Goal: Transaction & Acquisition: Purchase product/service

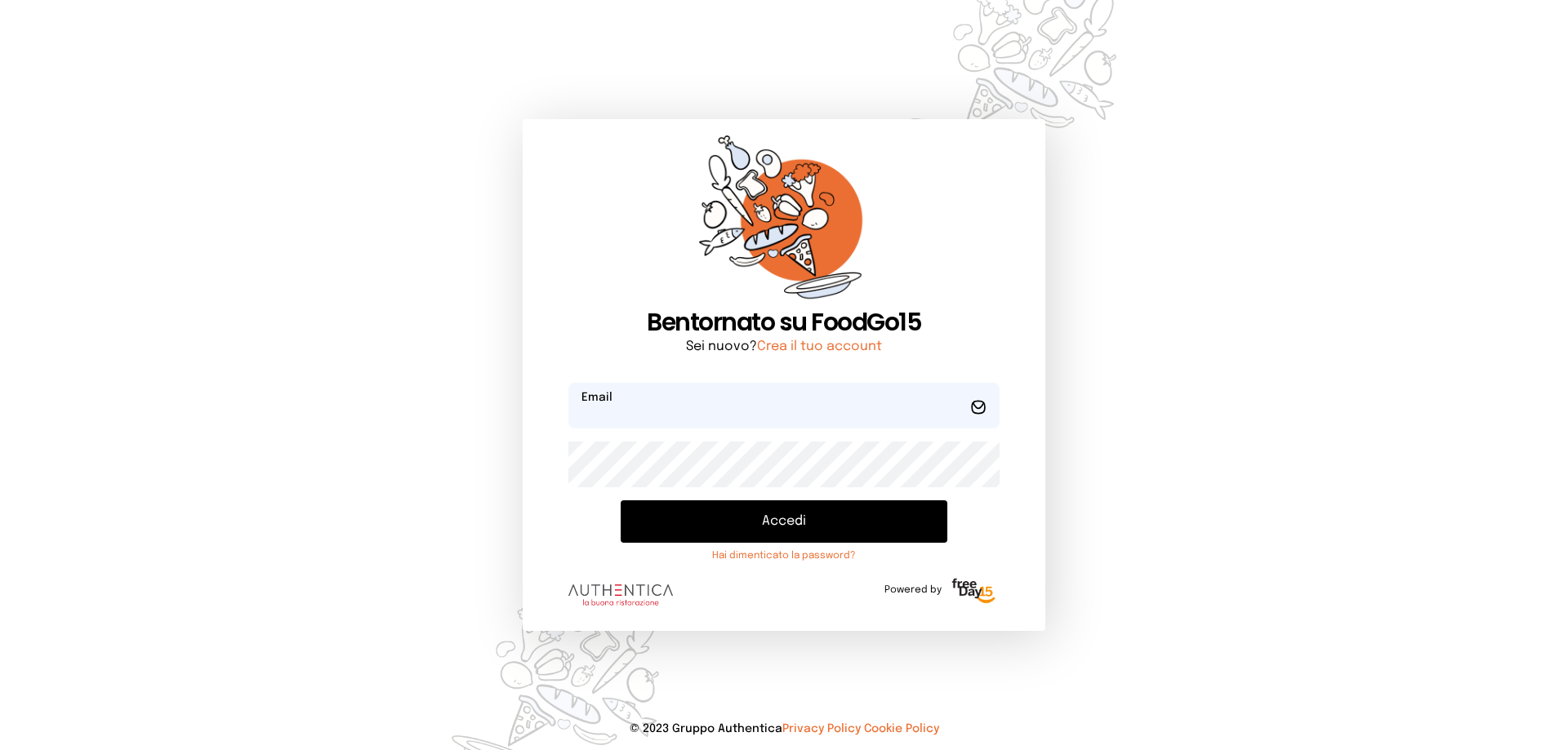
click at [647, 403] on input "email" at bounding box center [784, 406] width 431 height 46
type input "**********"
click at [621, 501] on button "Accedi" at bounding box center [784, 522] width 327 height 42
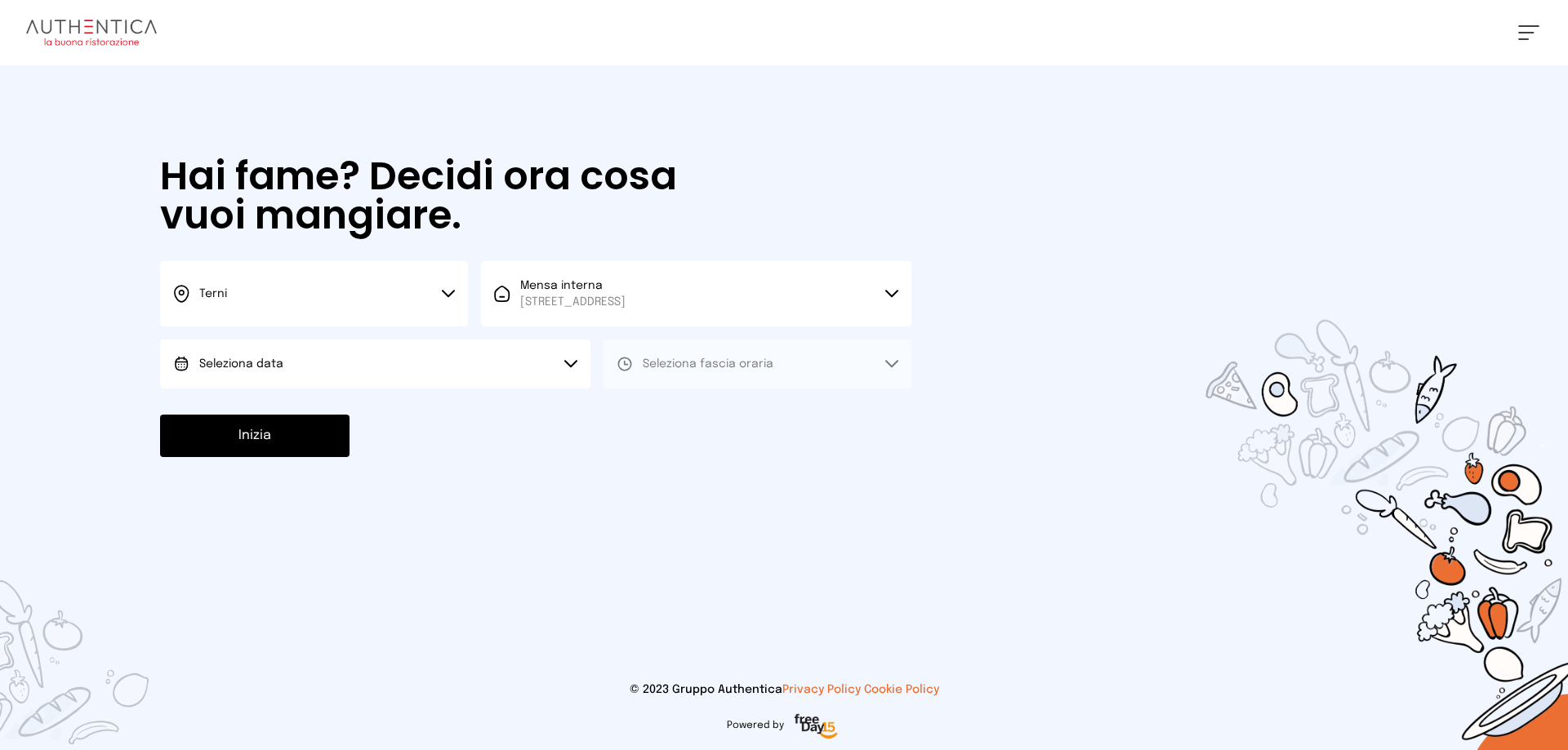
click at [222, 384] on button "Seleziona data" at bounding box center [375, 364] width 430 height 49
drag, startPoint x: 256, startPoint y: 411, endPoint x: 270, endPoint y: 408, distance: 14.3
click at [263, 410] on span "[DATE], [DATE]" at bounding box center [239, 409] width 80 height 16
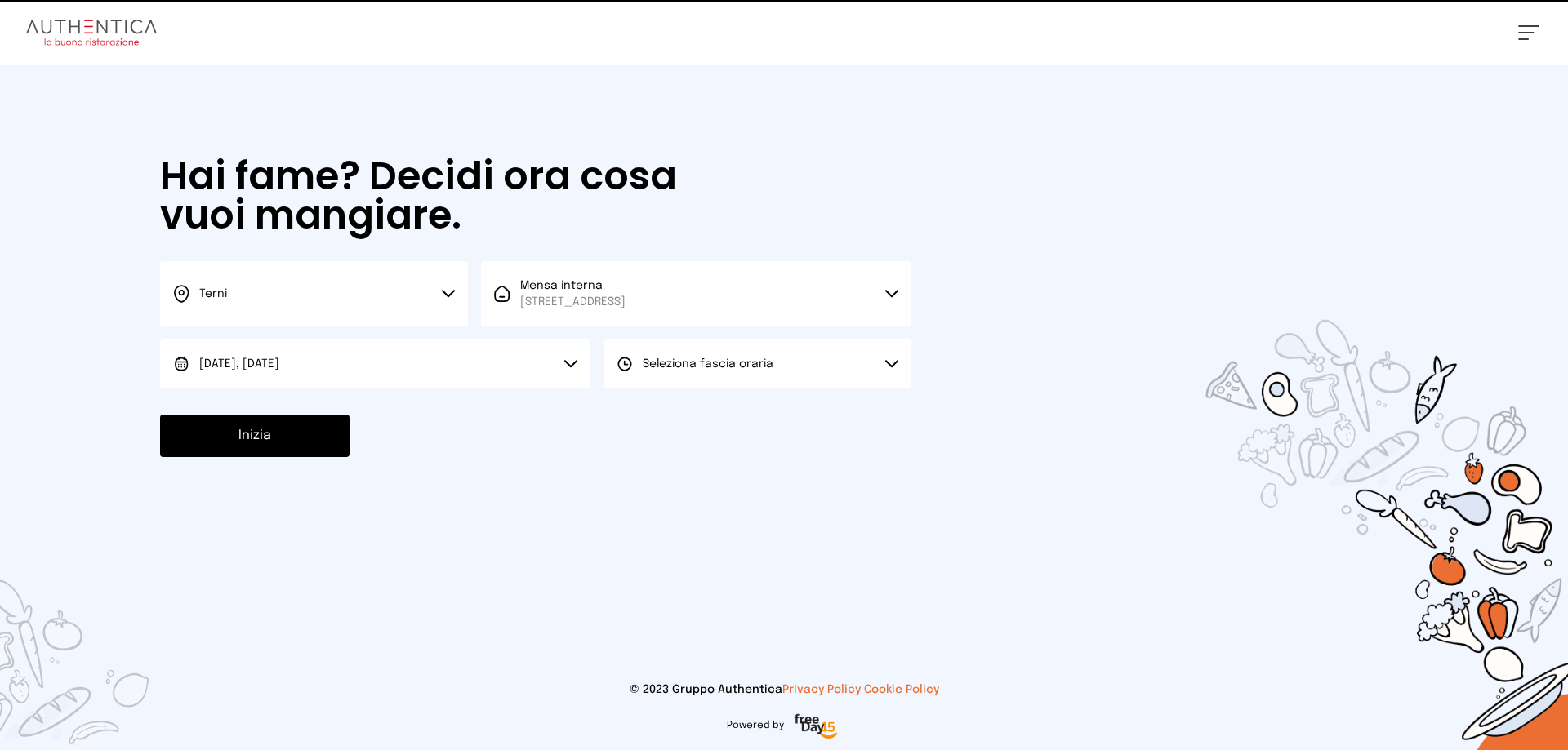
click at [788, 356] on button "Seleziona fascia oraria" at bounding box center [757, 364] width 308 height 49
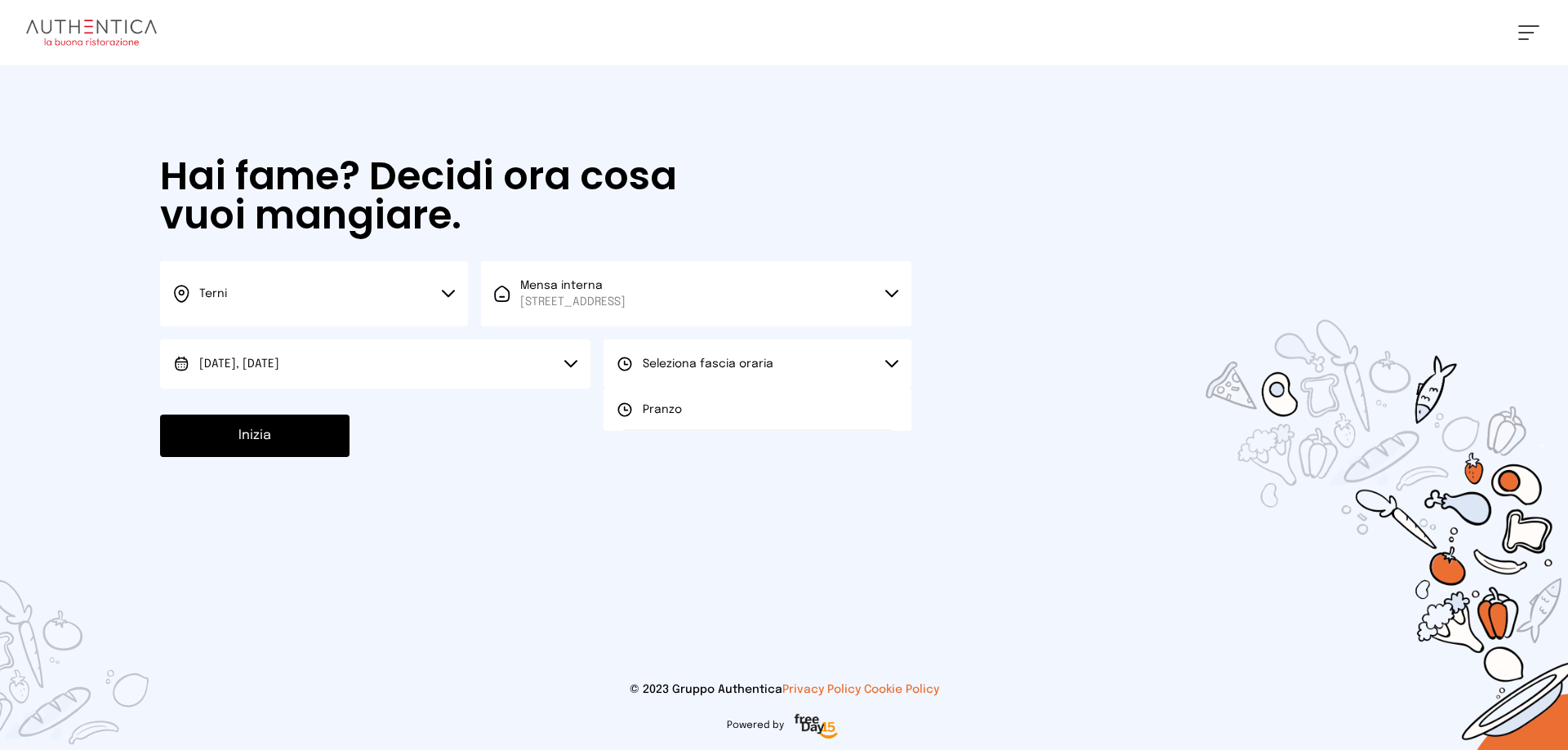
click at [760, 406] on li "Pranzo" at bounding box center [757, 410] width 308 height 42
click at [268, 441] on button "Inizia" at bounding box center [255, 436] width 189 height 42
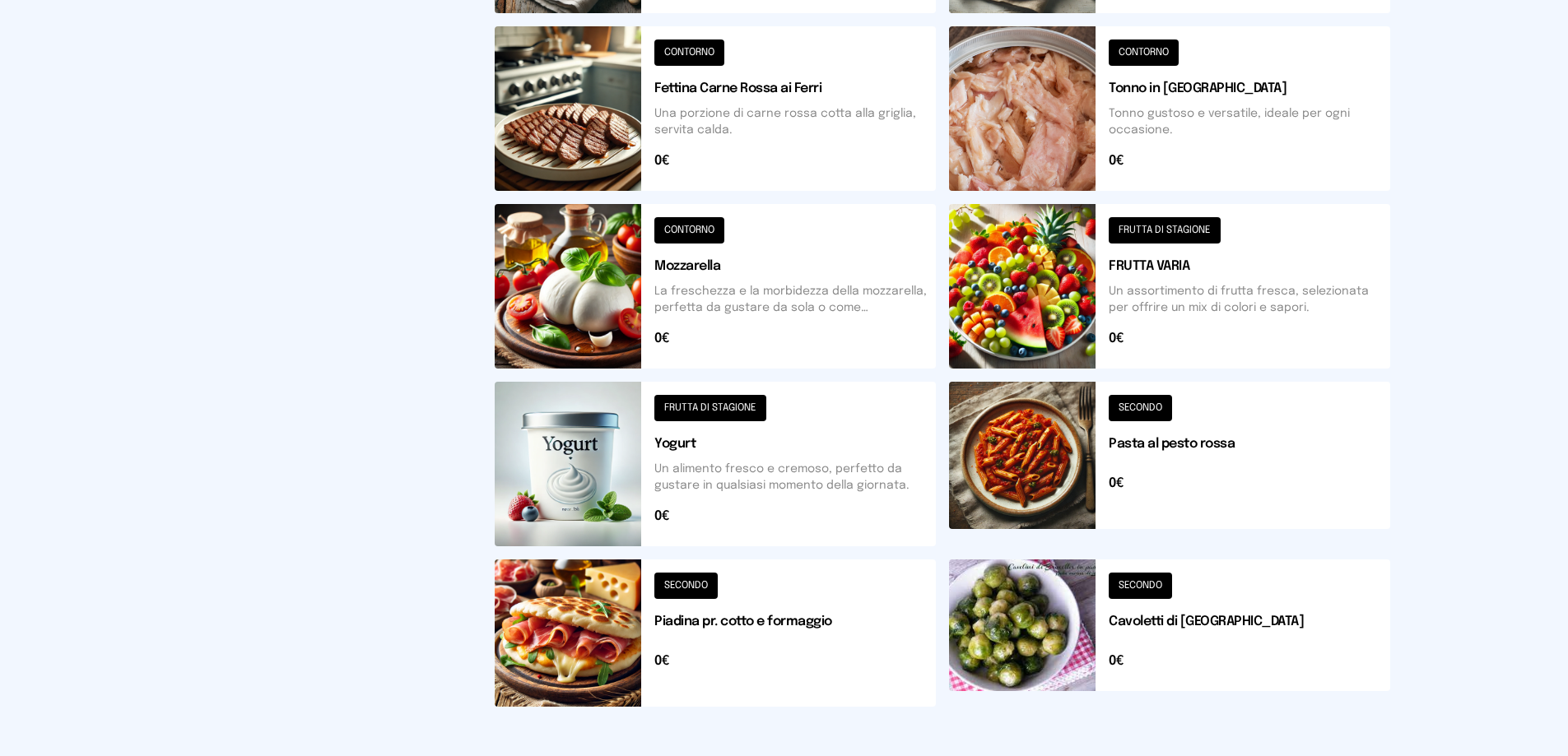
scroll to position [589, 0]
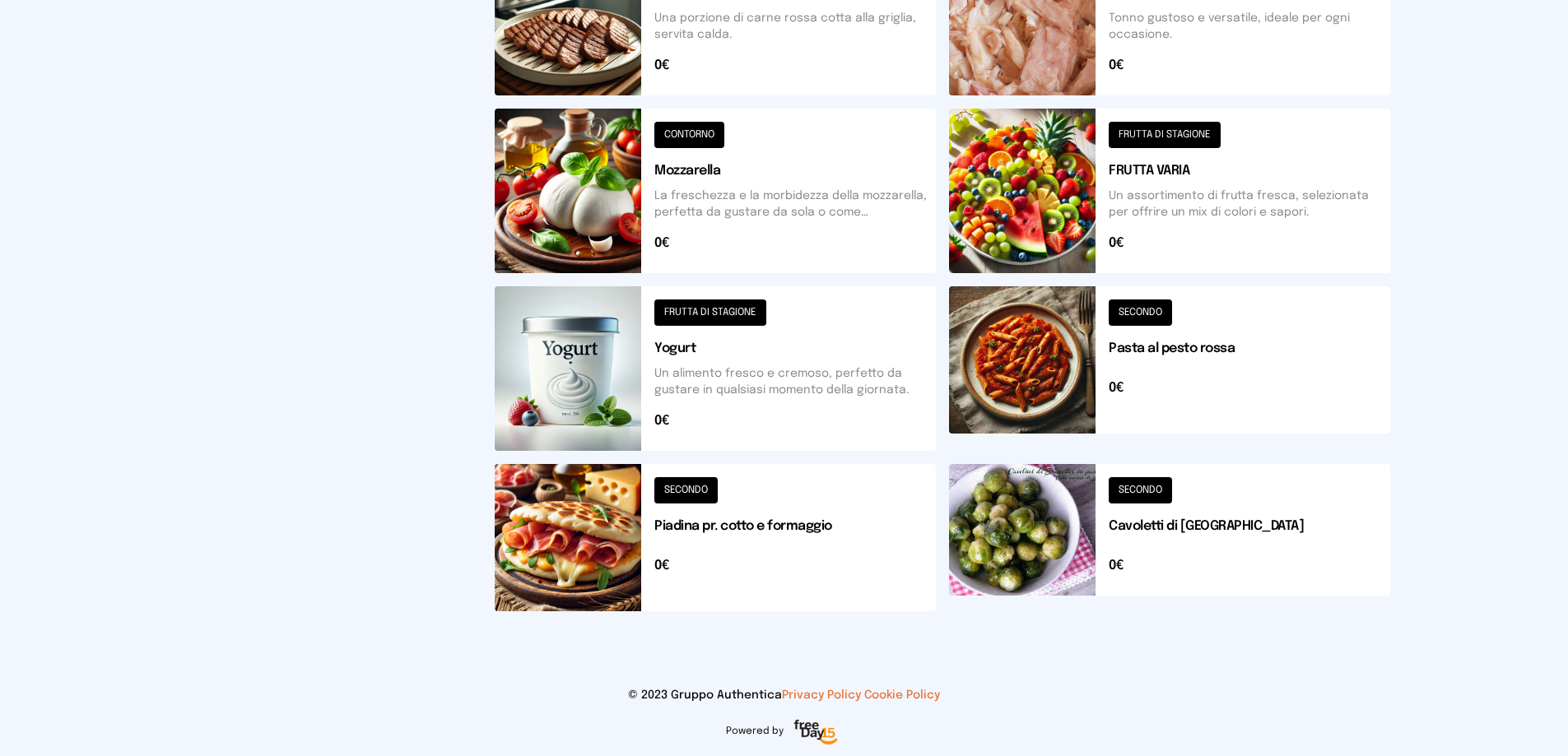
click at [685, 513] on button at bounding box center [715, 538] width 441 height 147
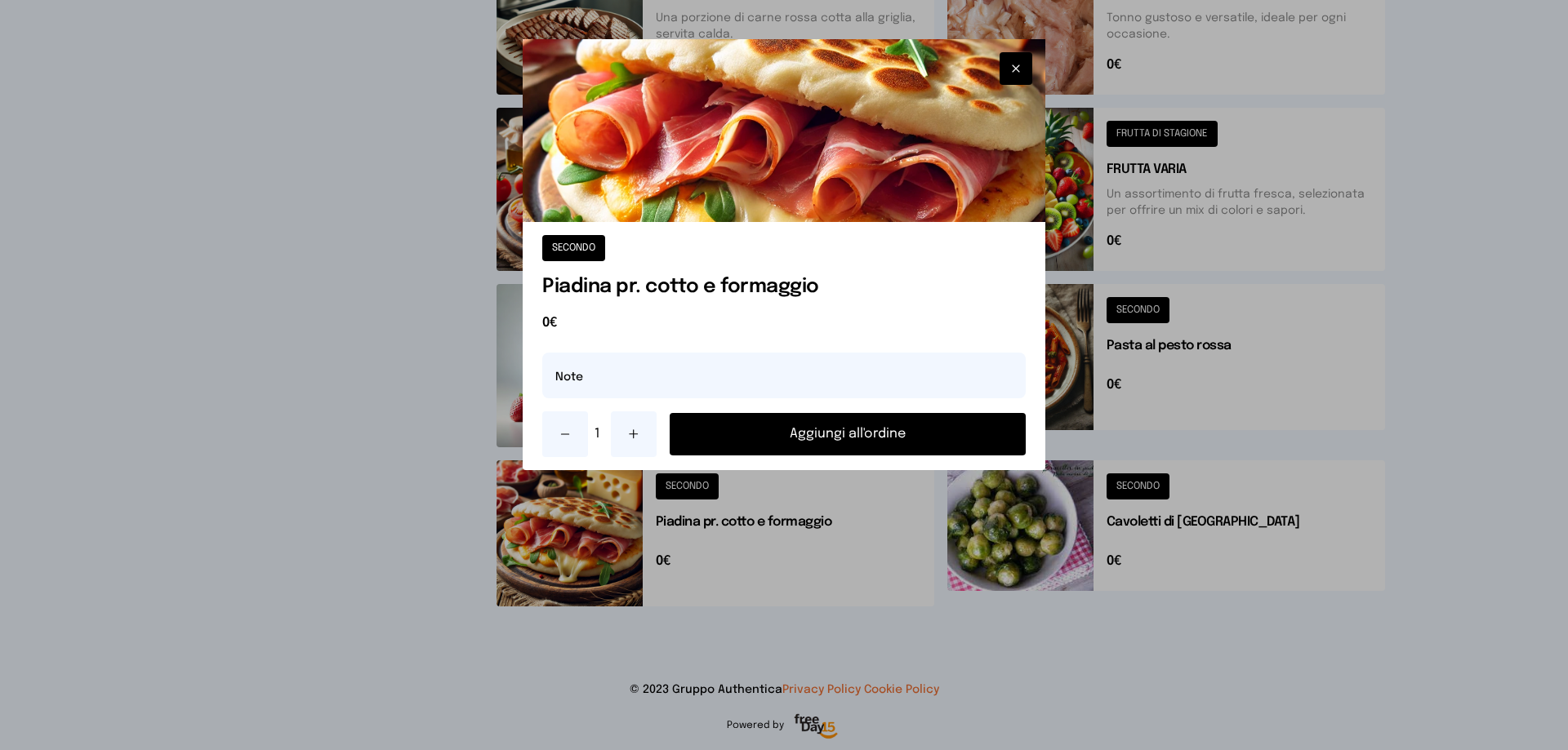
click at [910, 444] on button "Aggiungi all'ordine" at bounding box center [847, 434] width 356 height 42
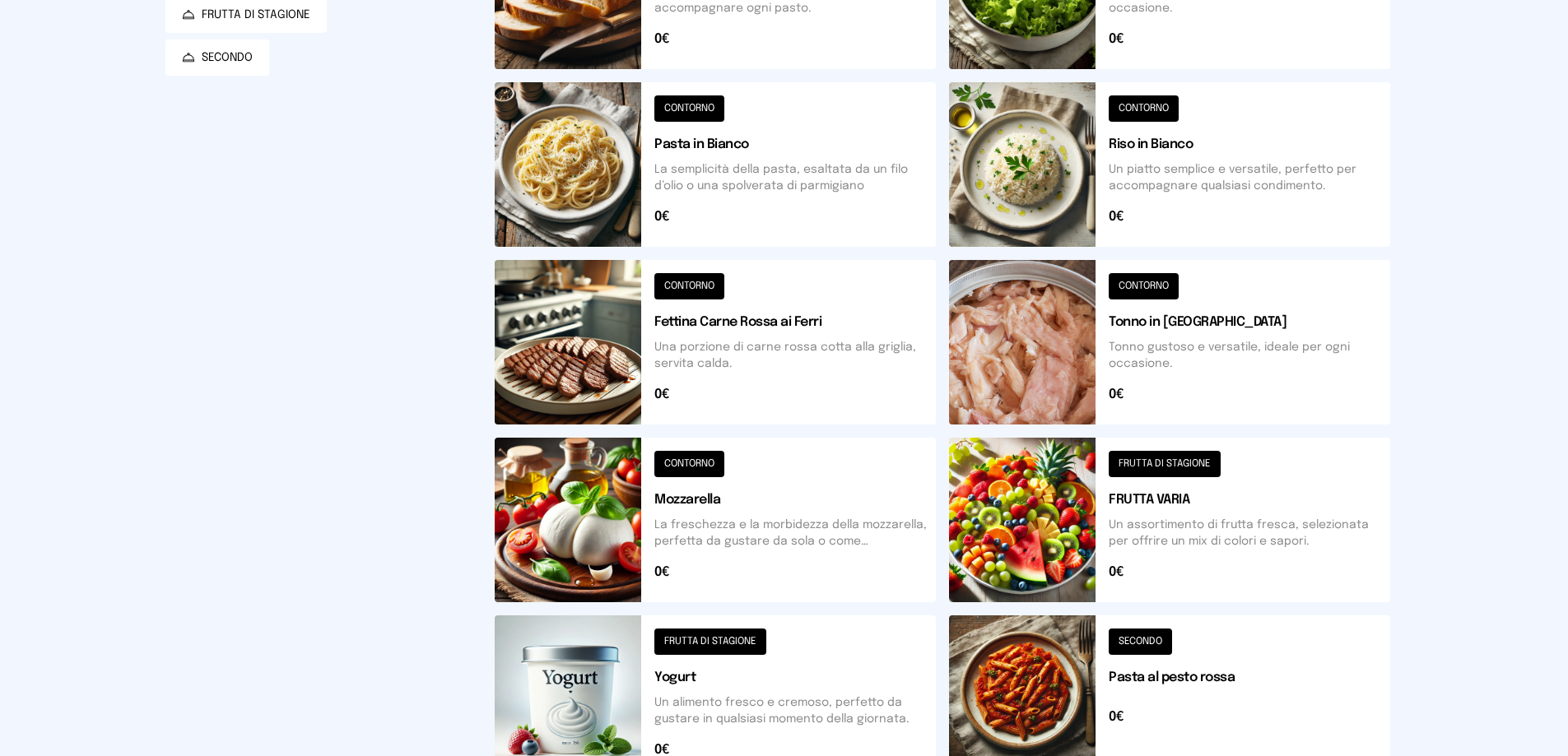
scroll to position [96, 0]
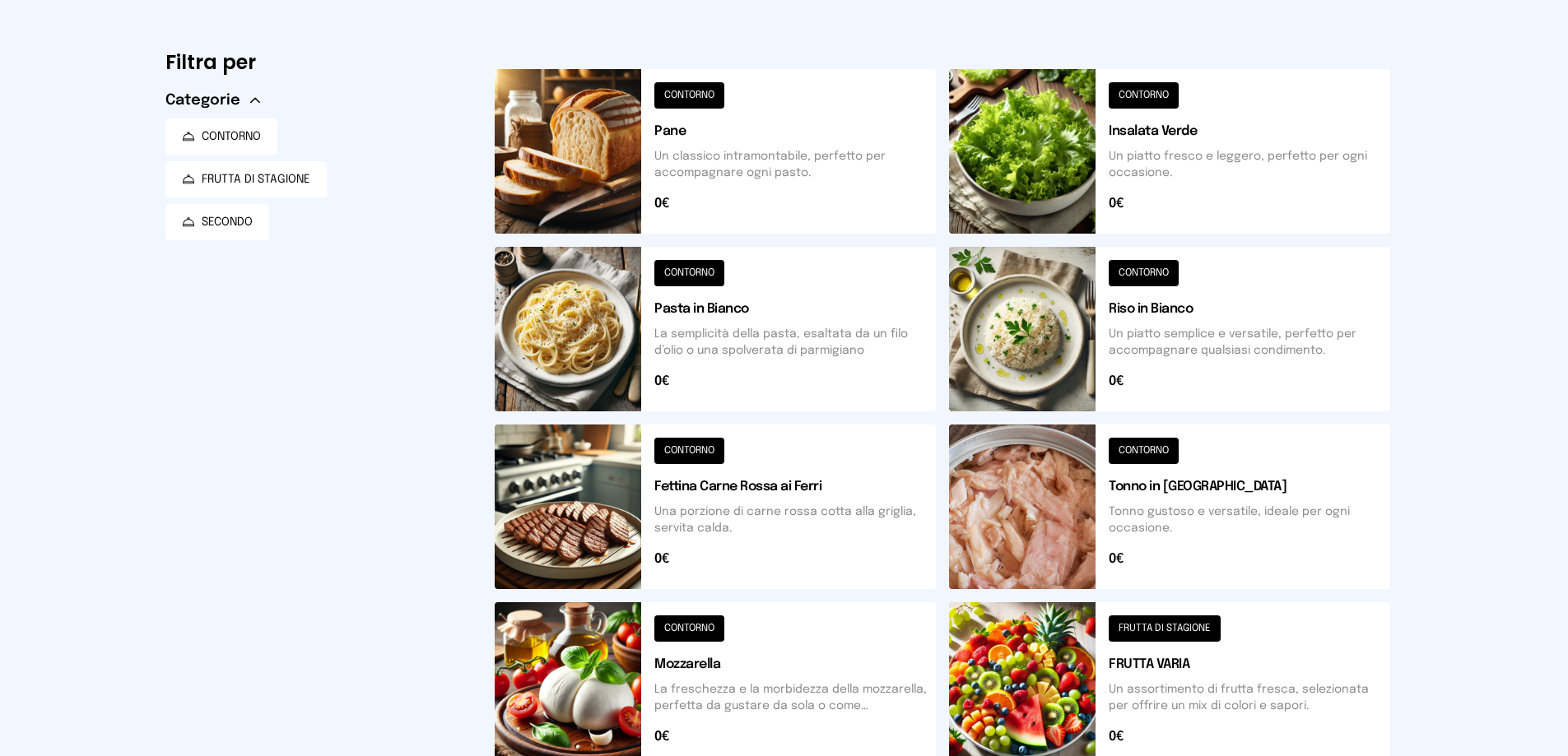
click at [1016, 180] on button at bounding box center [1169, 151] width 441 height 164
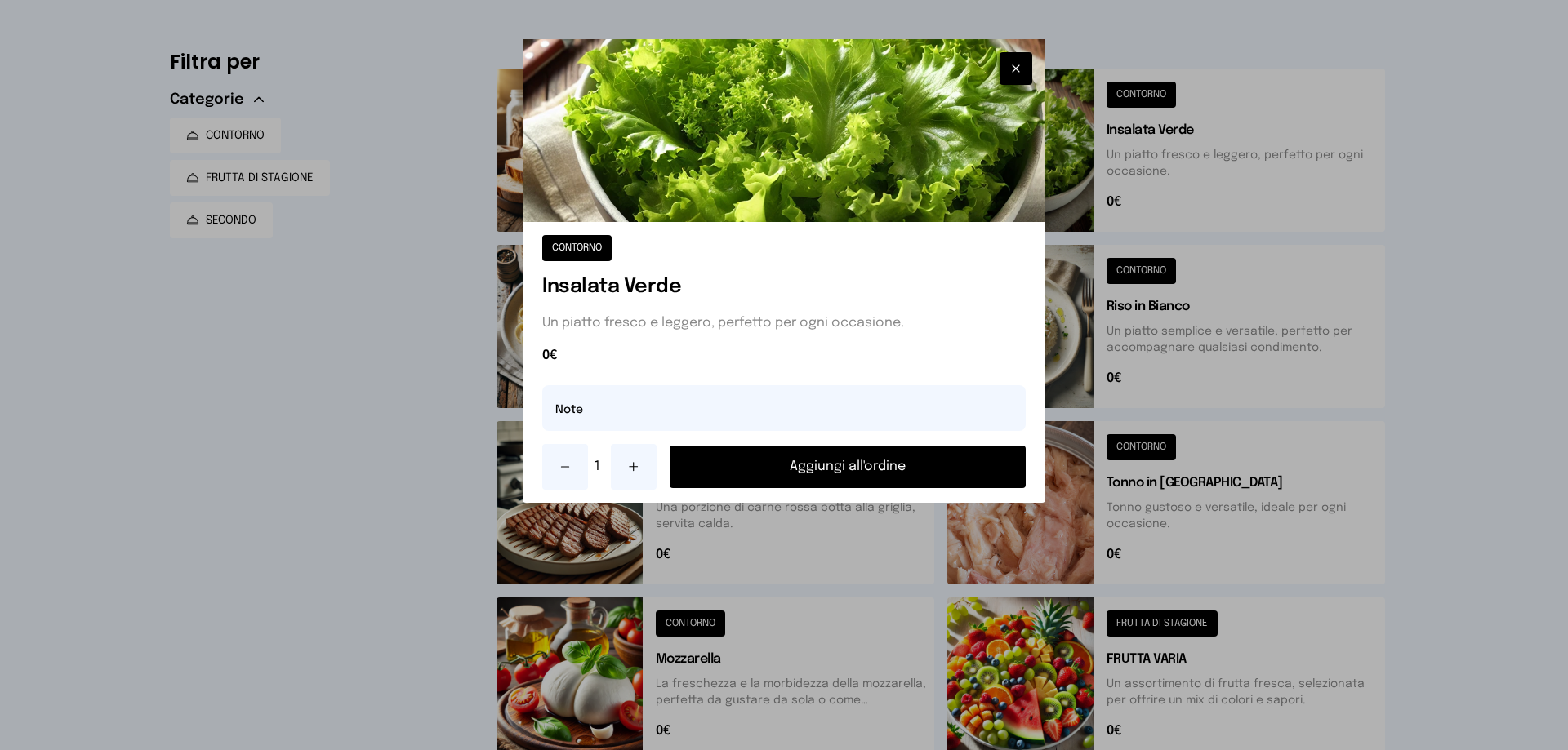
click at [947, 482] on button "Aggiungi all'ordine" at bounding box center [847, 467] width 356 height 42
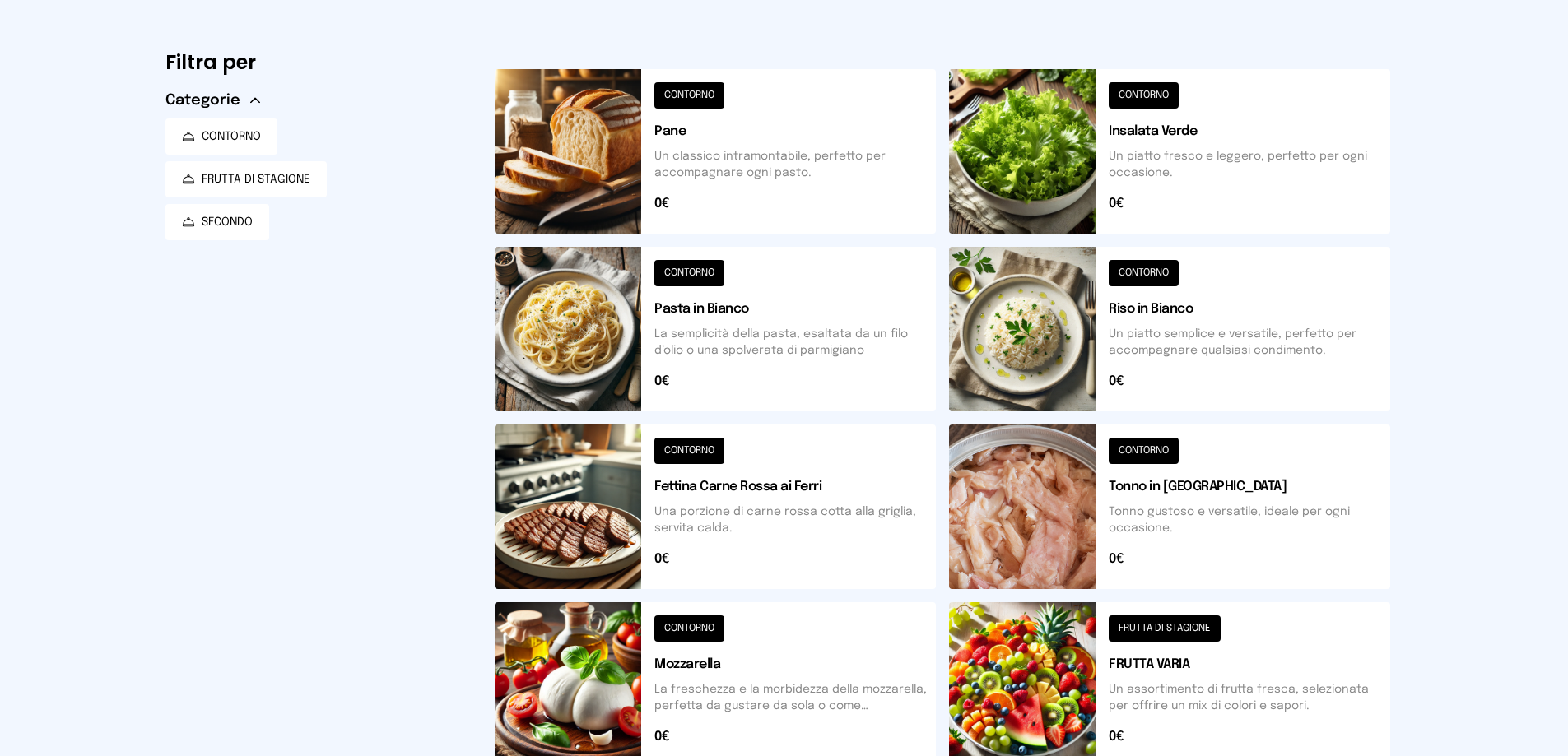
scroll to position [507, 0]
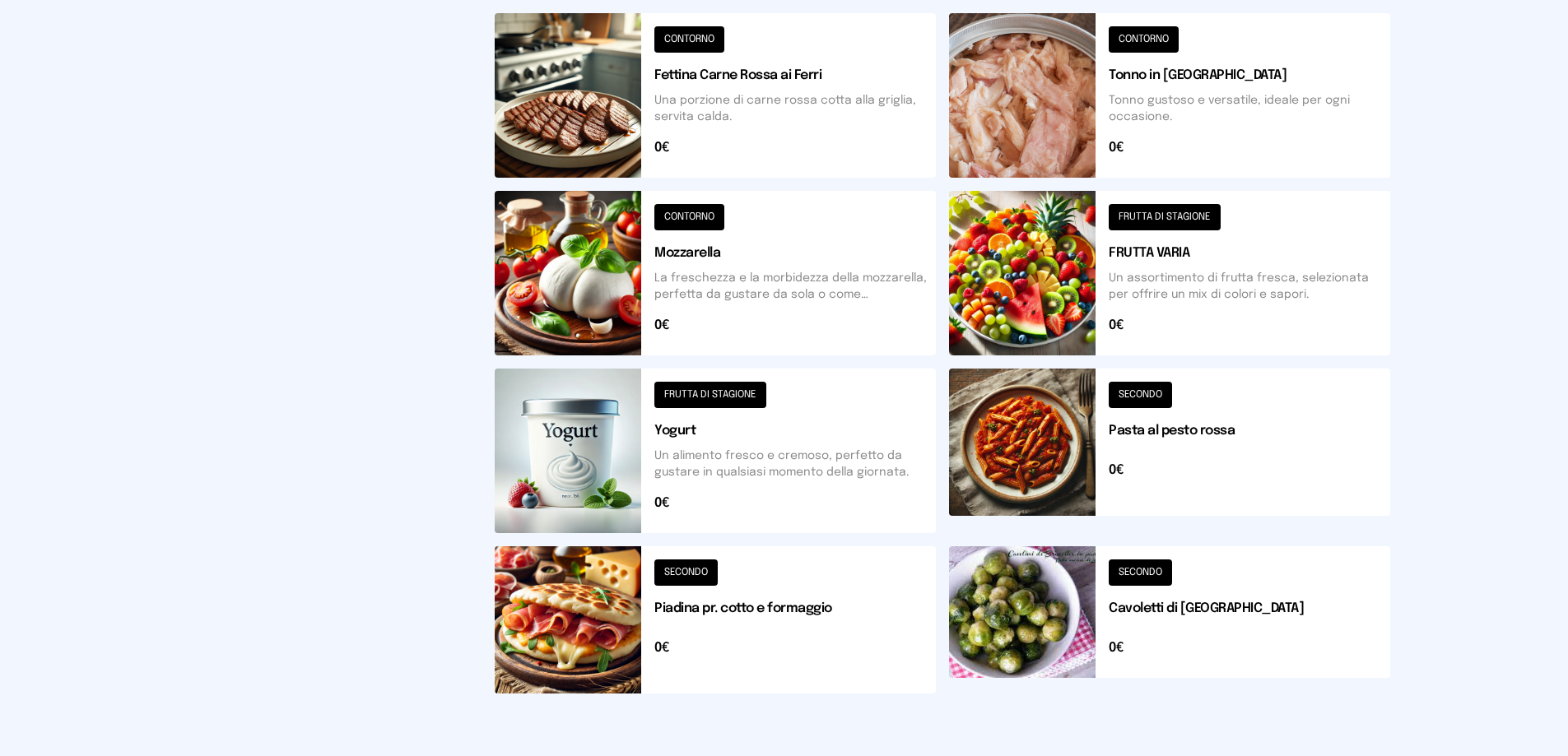
click at [1062, 623] on button at bounding box center [1169, 620] width 441 height 147
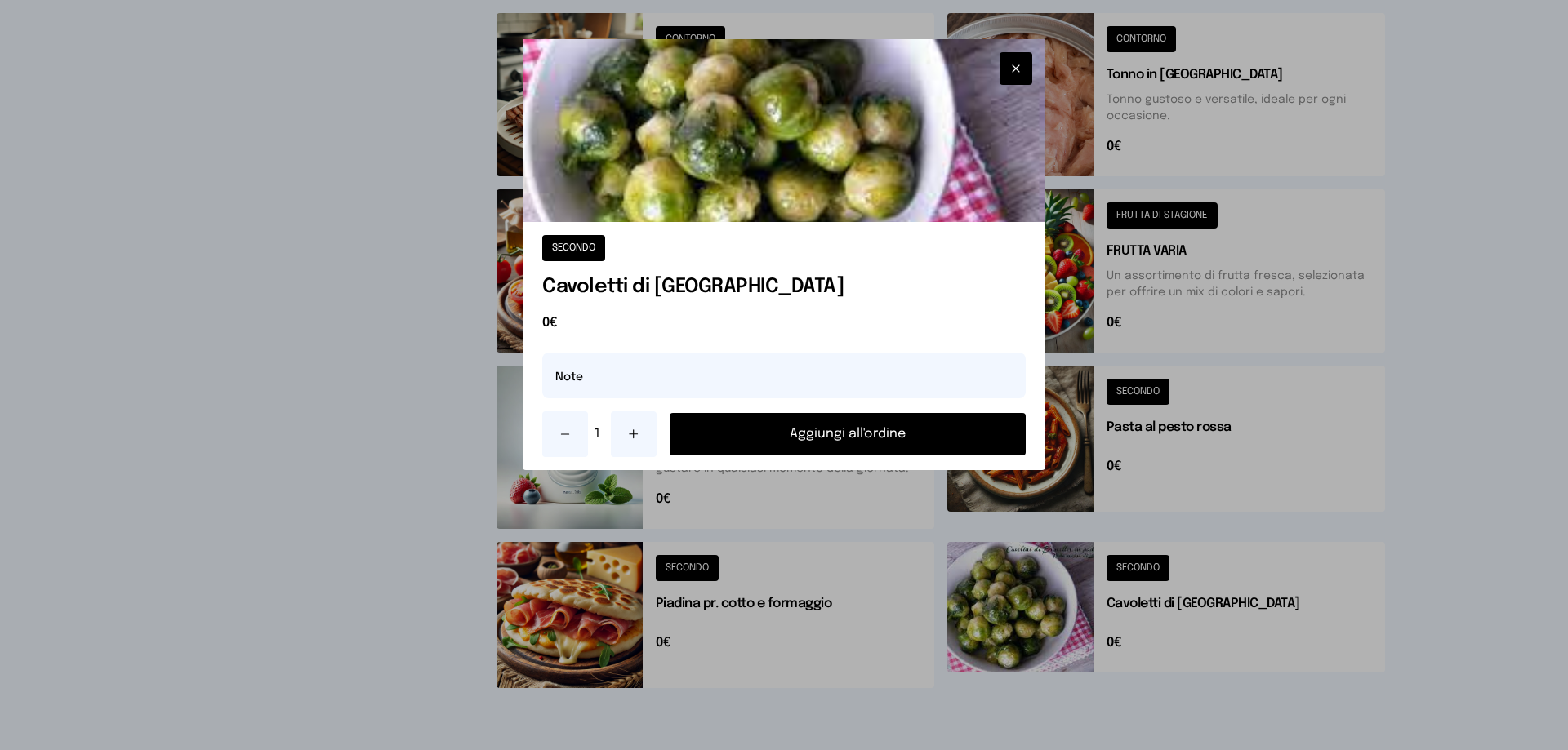
click at [947, 436] on button "Aggiungi all'ordine" at bounding box center [847, 434] width 356 height 42
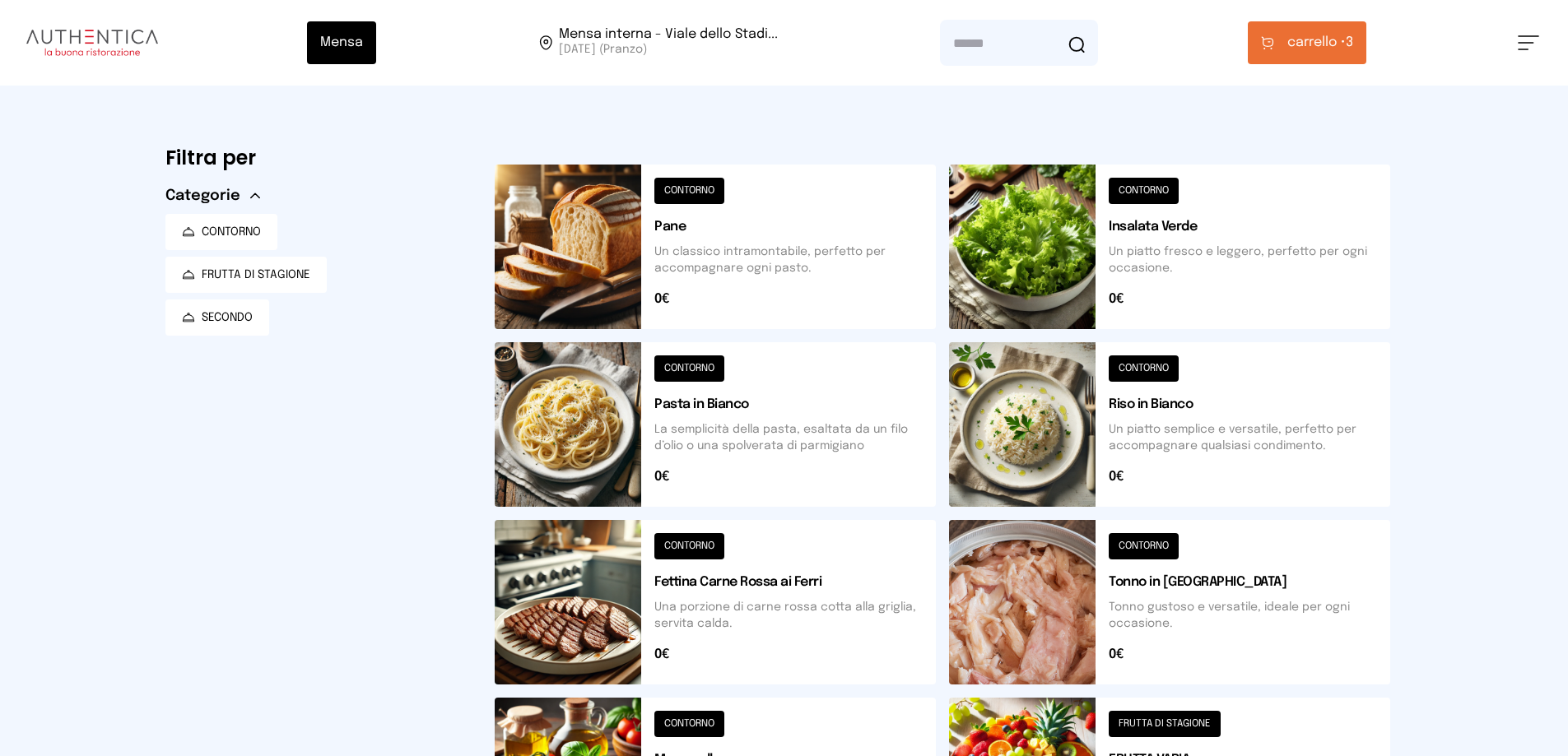
scroll to position [247, 0]
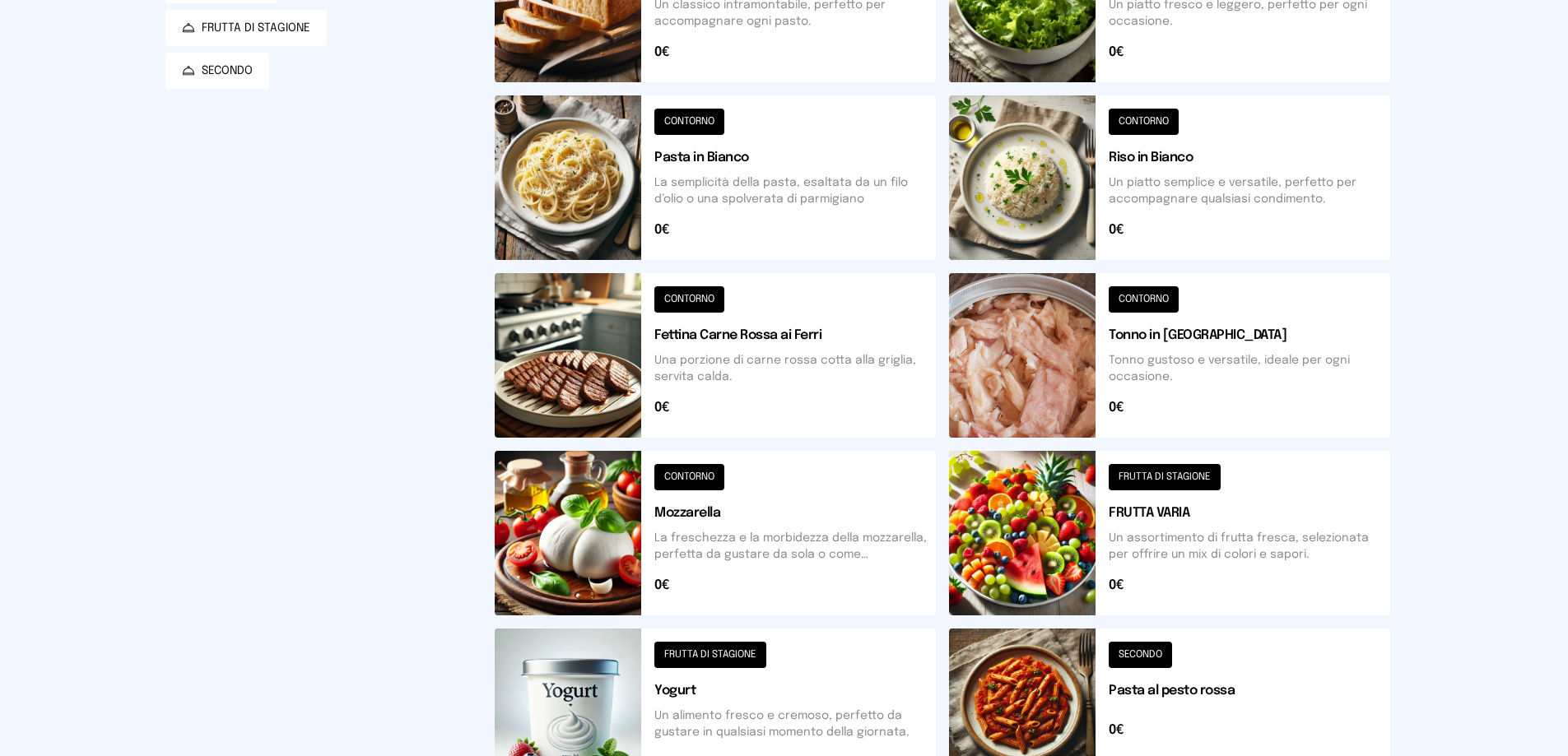
click at [1040, 550] on button at bounding box center [1169, 533] width 441 height 164
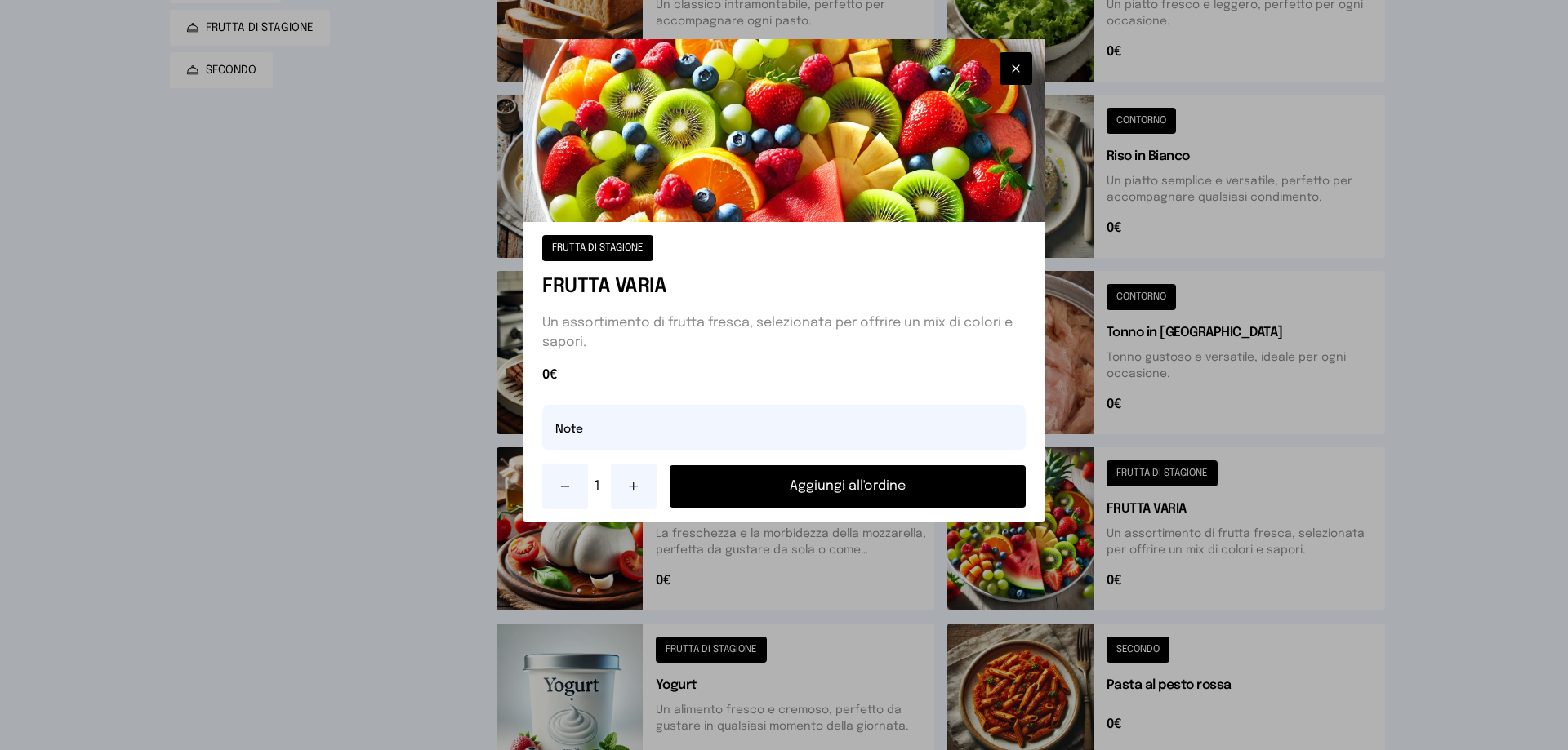
click at [899, 505] on button "Aggiungi all'ordine" at bounding box center [847, 486] width 356 height 42
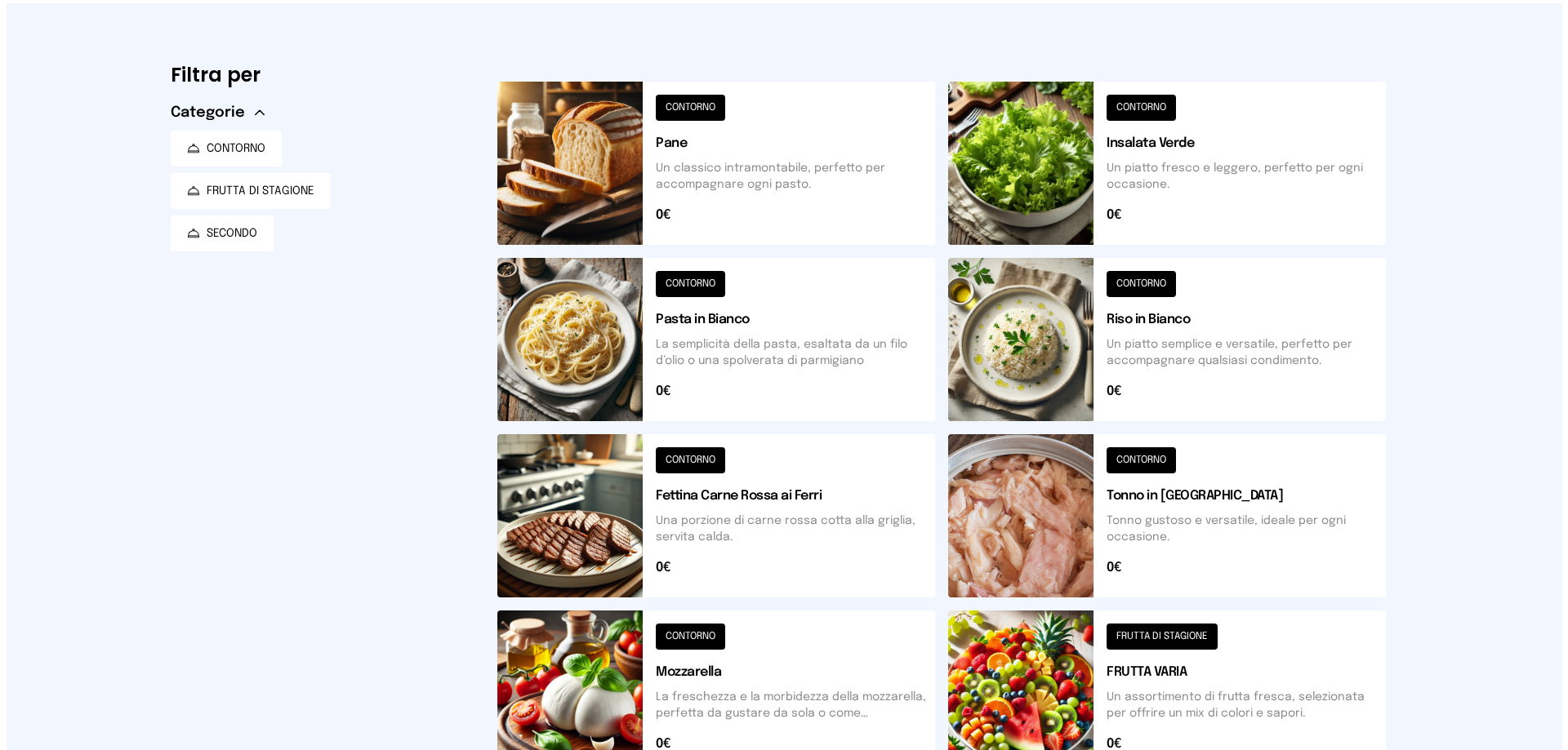
scroll to position [0, 0]
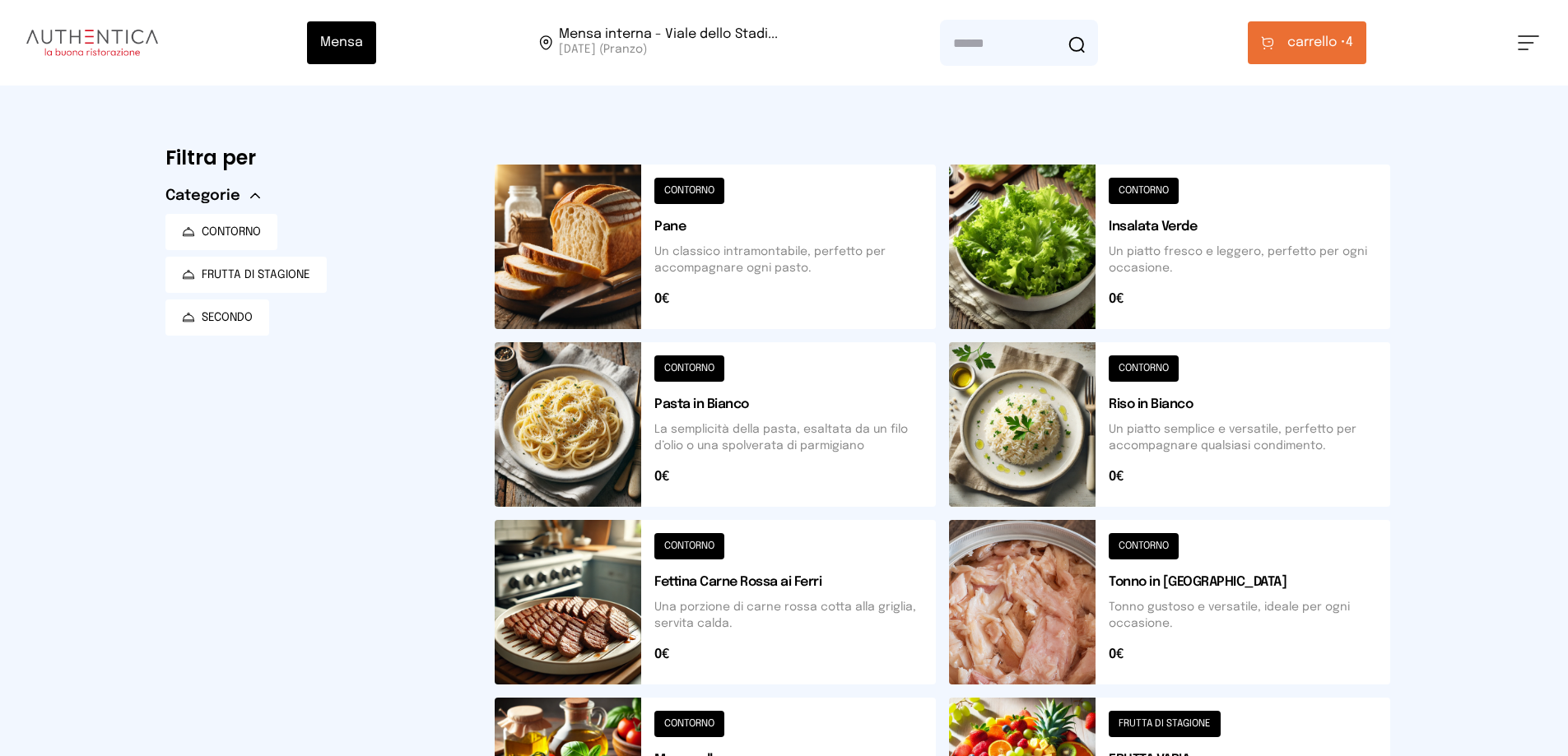
click at [1346, 51] on span "carrello •" at bounding box center [1317, 42] width 58 height 20
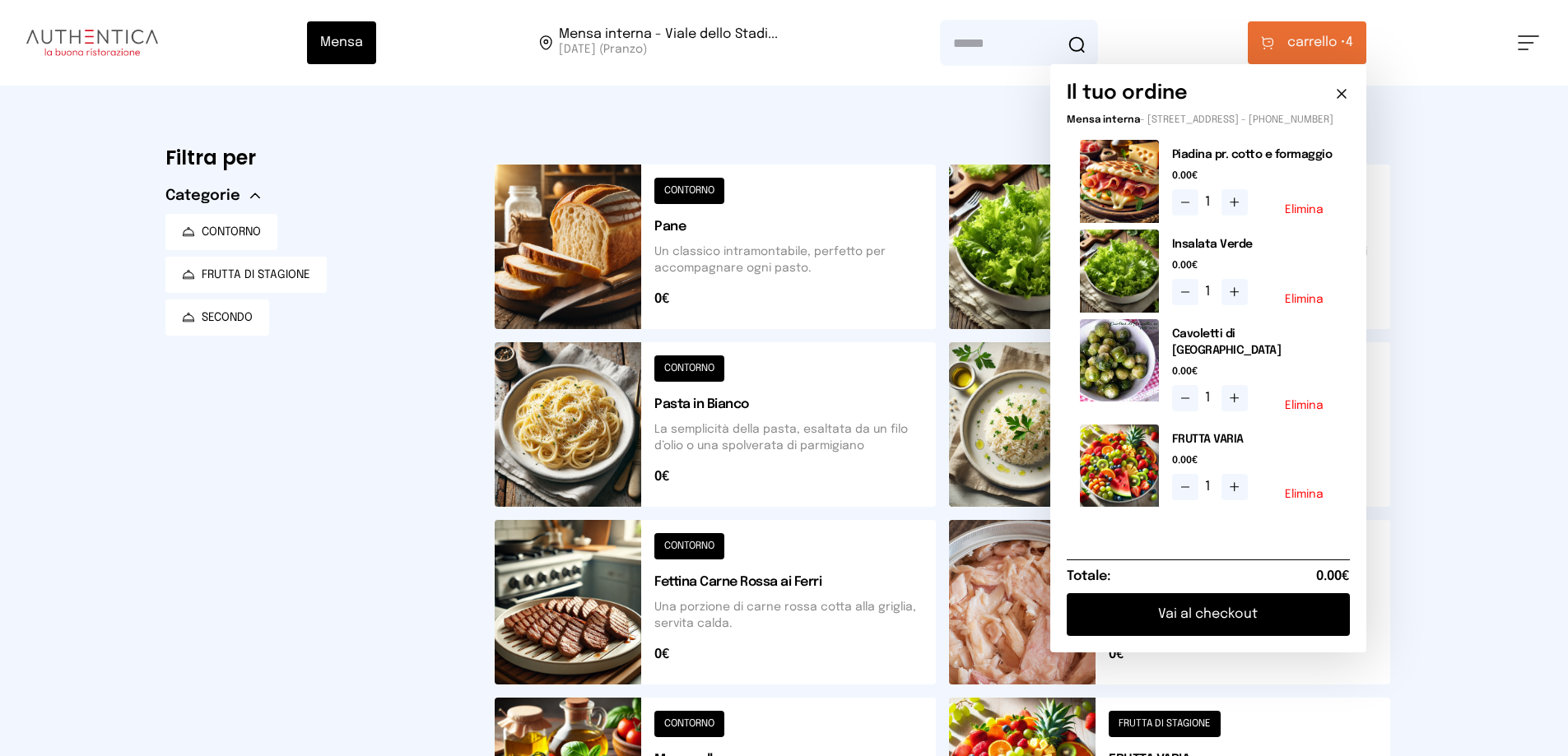
click at [1216, 617] on button "Vai al checkout" at bounding box center [1208, 615] width 283 height 43
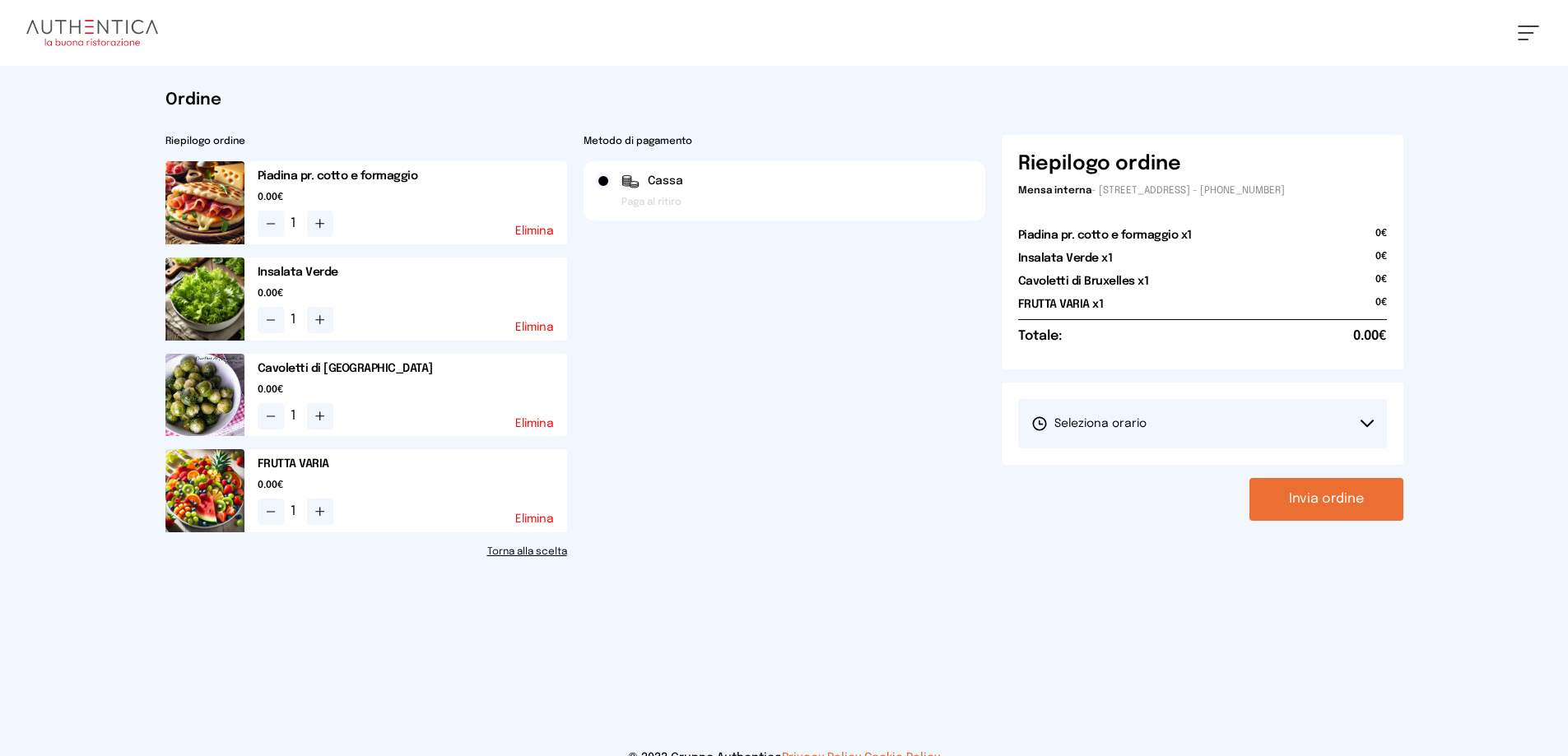
click at [1178, 430] on button "Seleziona orario" at bounding box center [1202, 424] width 369 height 50
click at [1157, 477] on li "1° Turno (13:00 - 15:00)" at bounding box center [1202, 470] width 369 height 43
click at [1322, 499] on button "Invia ordine" at bounding box center [1327, 499] width 154 height 43
